Goal: Obtain resource: Download file/media

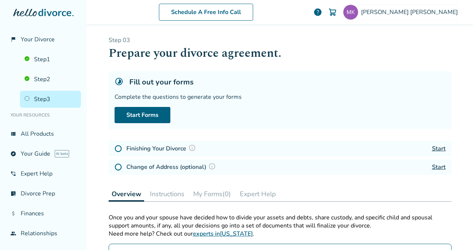
scroll to position [38, 0]
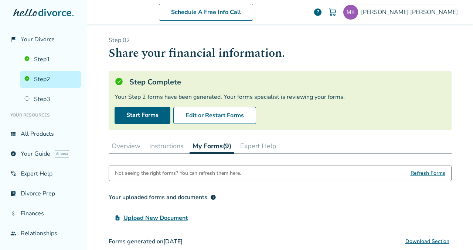
scroll to position [137, 0]
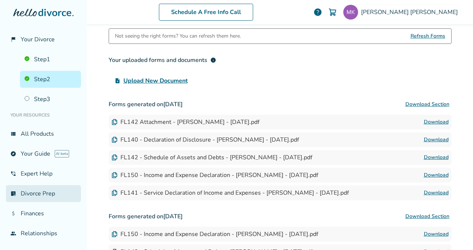
click at [35, 194] on link "list_alt_check Divorce Prep" at bounding box center [43, 193] width 75 height 17
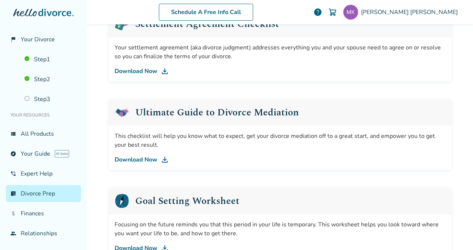
scroll to position [394, 0]
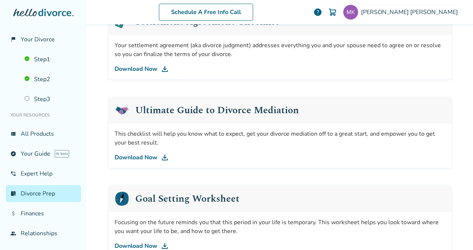
click at [147, 158] on link "Download Now" at bounding box center [279, 157] width 331 height 9
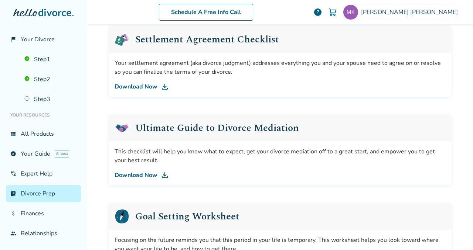
scroll to position [378, 0]
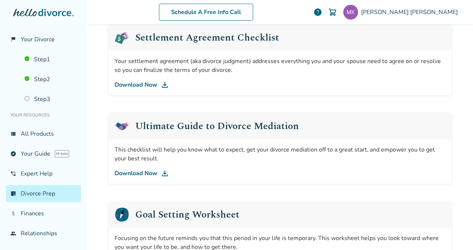
click at [148, 83] on link "Download Now" at bounding box center [279, 85] width 331 height 9
